Goal: Task Accomplishment & Management: Complete application form

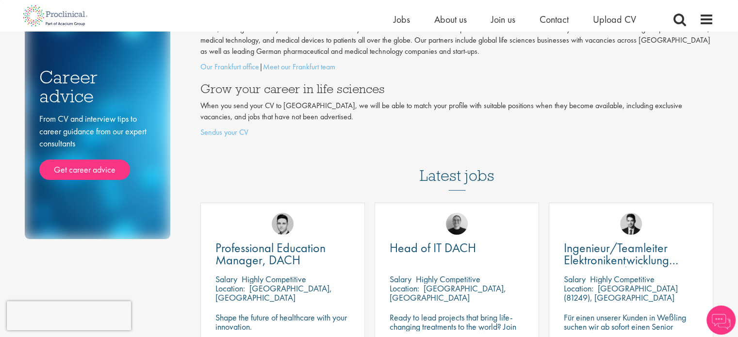
scroll to position [105, 0]
click at [236, 131] on link "Sendus your CV" at bounding box center [224, 132] width 48 height 10
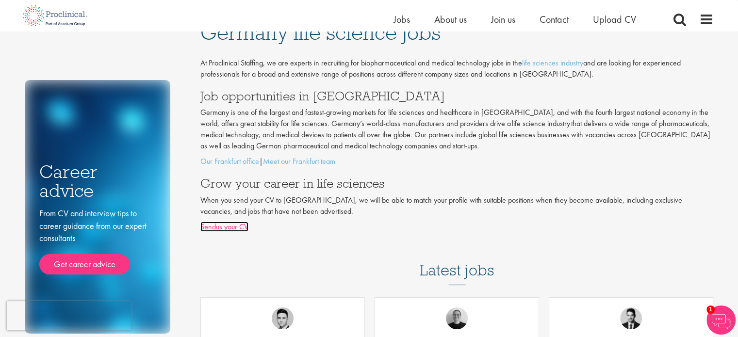
scroll to position [0, 0]
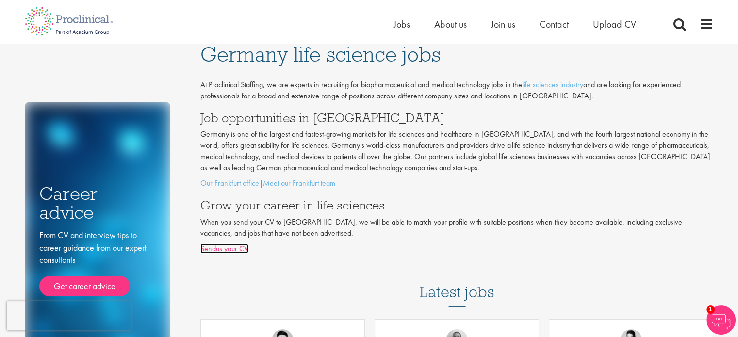
click at [231, 250] on link "Sendus your CV" at bounding box center [224, 249] width 48 height 10
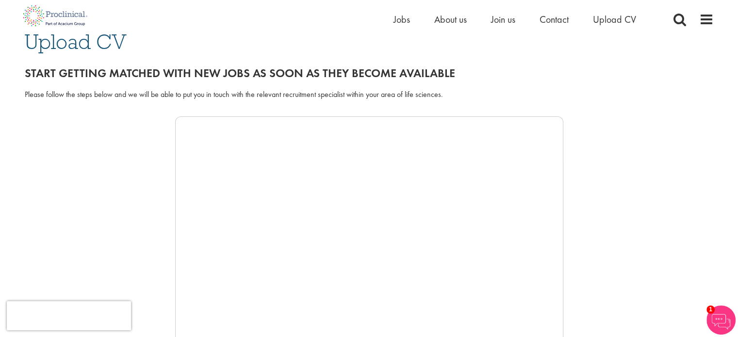
scroll to position [87, 0]
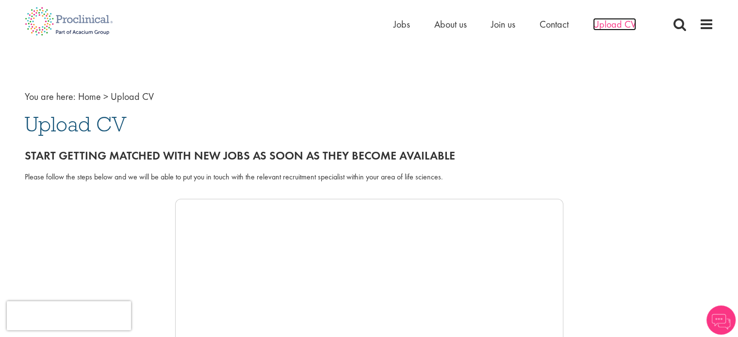
click at [615, 19] on span "Upload CV" at bounding box center [614, 24] width 43 height 13
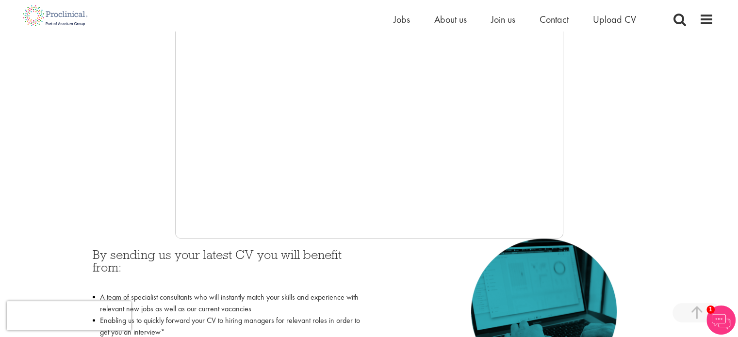
scroll to position [252, 0]
